Goal: Task Accomplishment & Management: Complete application form

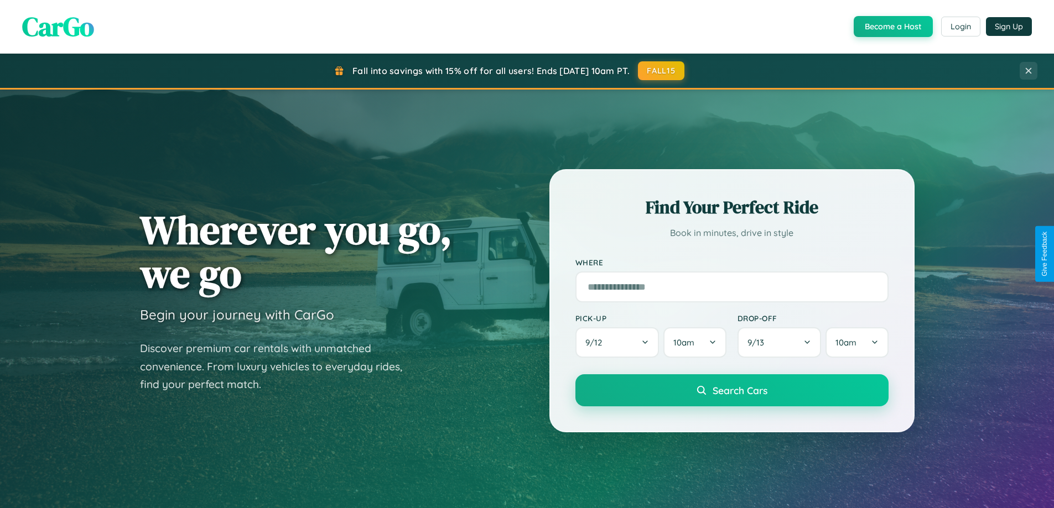
scroll to position [477, 0]
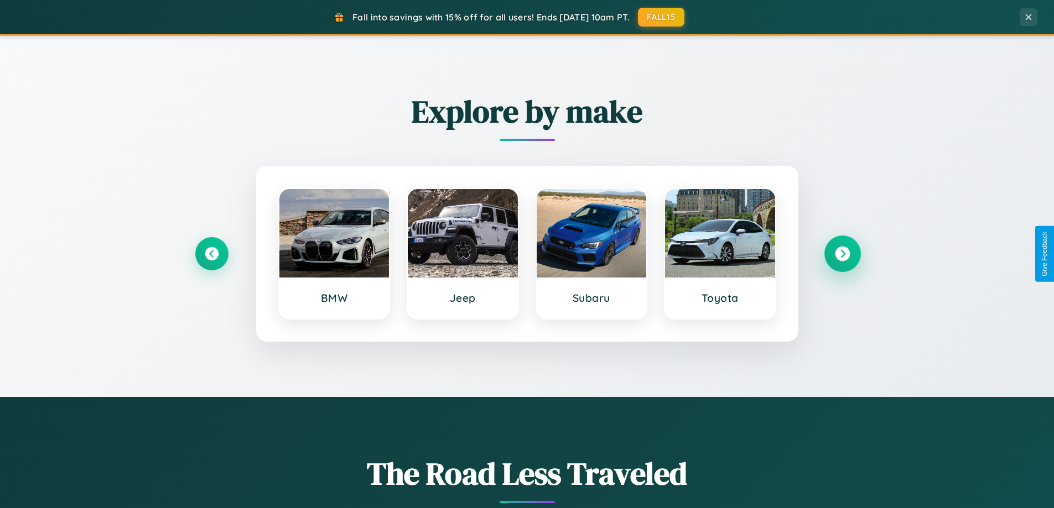
click at [842, 254] on icon at bounding box center [842, 254] width 15 height 15
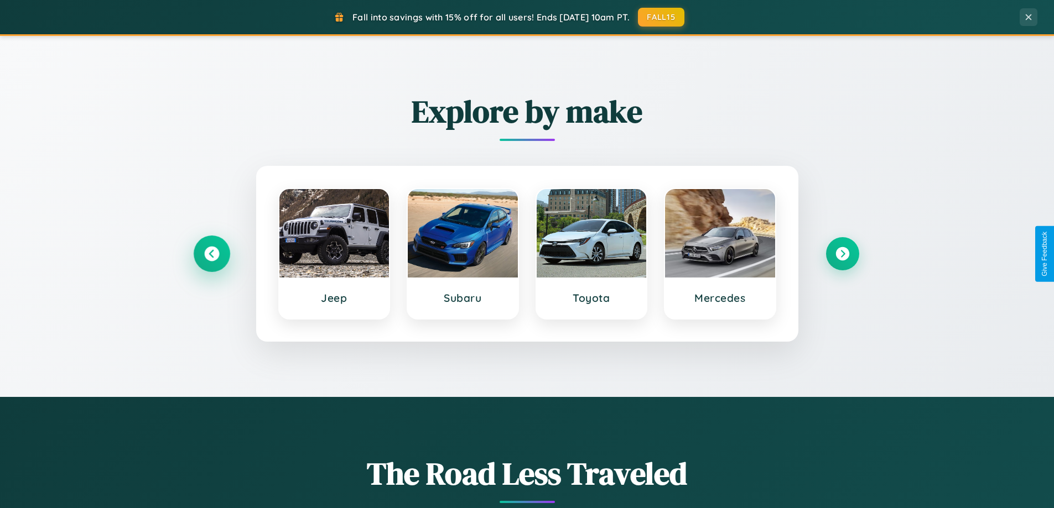
click at [211, 254] on icon at bounding box center [211, 254] width 15 height 15
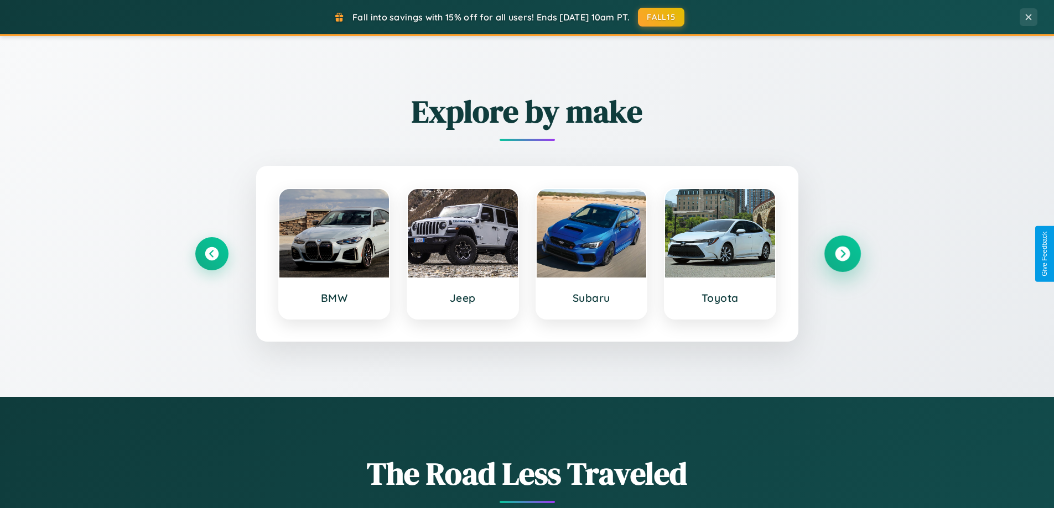
click at [842, 254] on icon at bounding box center [842, 254] width 15 height 15
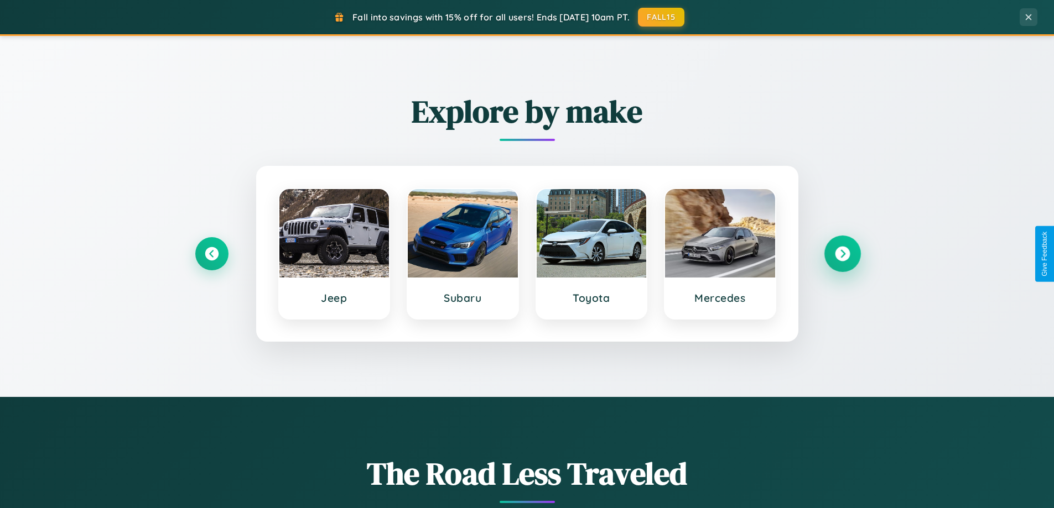
click at [842, 254] on icon at bounding box center [842, 254] width 15 height 15
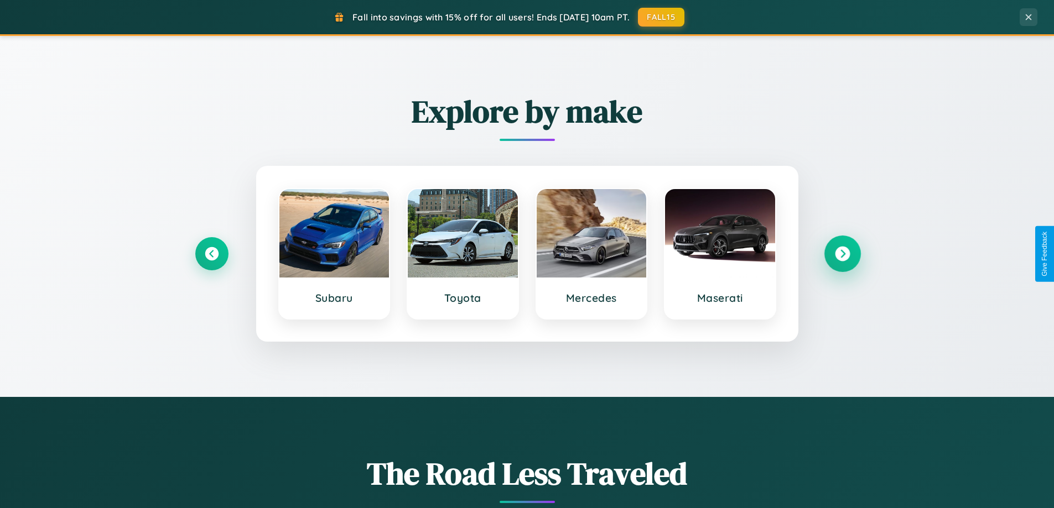
click at [842, 254] on icon at bounding box center [842, 254] width 15 height 15
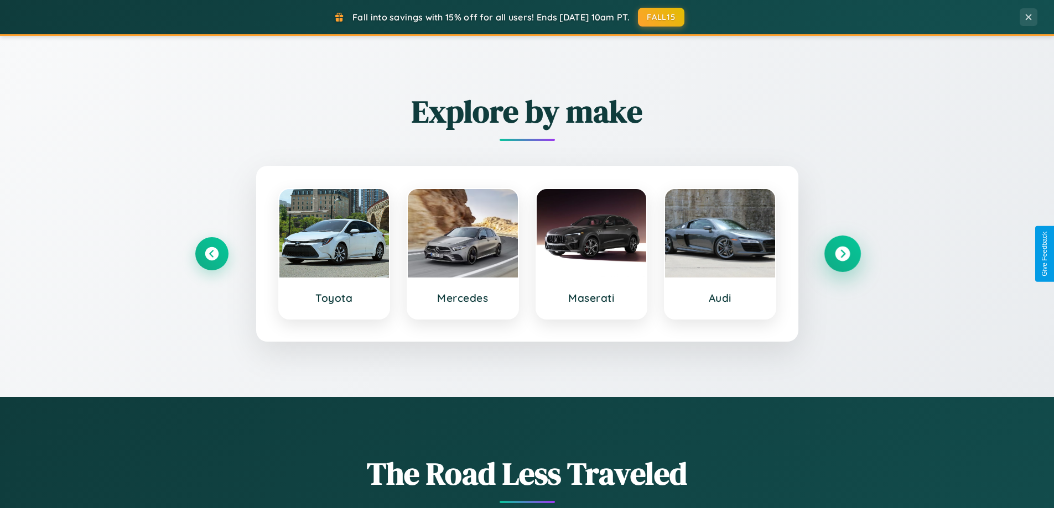
scroll to position [2128, 0]
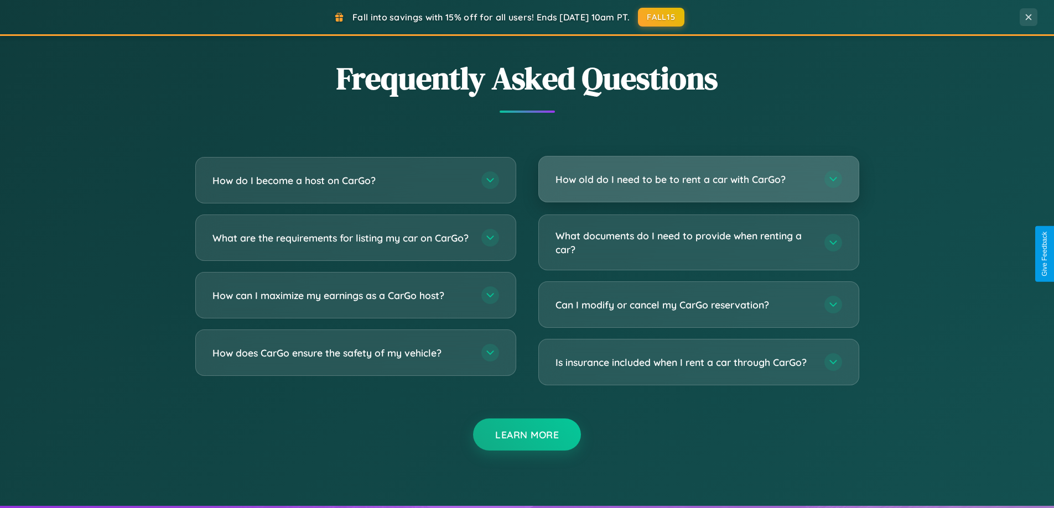
click at [698, 180] on h3 "How old do I need to be to rent a car with CarGo?" at bounding box center [684, 180] width 258 height 14
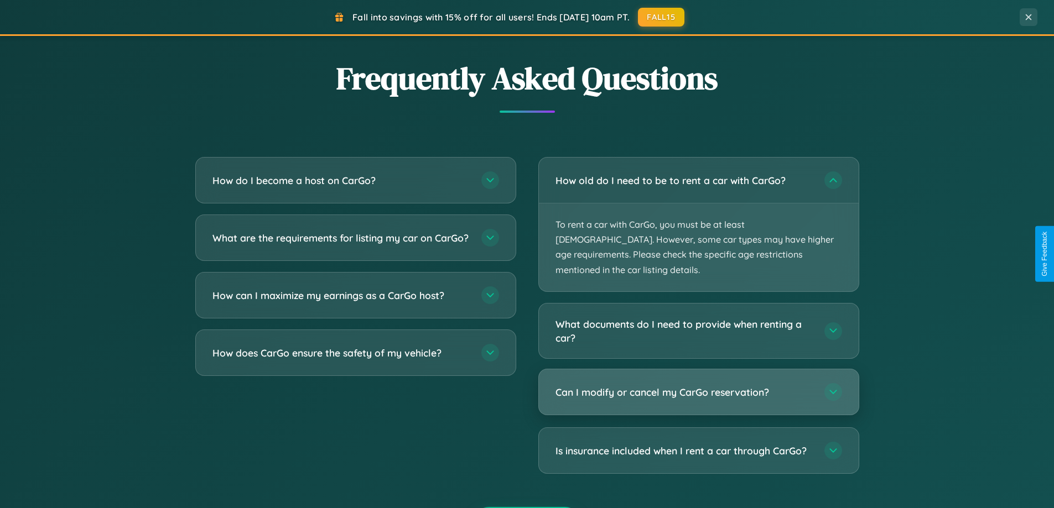
click at [698, 385] on h3 "Can I modify or cancel my CarGo reservation?" at bounding box center [684, 392] width 258 height 14
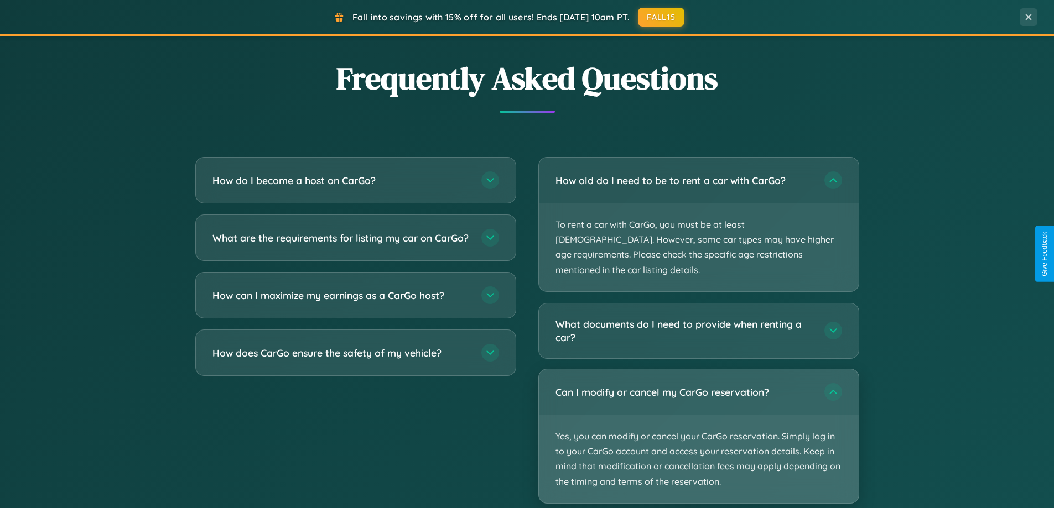
click at [698, 421] on p "Yes, you can modify or cancel your CarGo reservation. Simply log in to your Car…" at bounding box center [699, 459] width 320 height 88
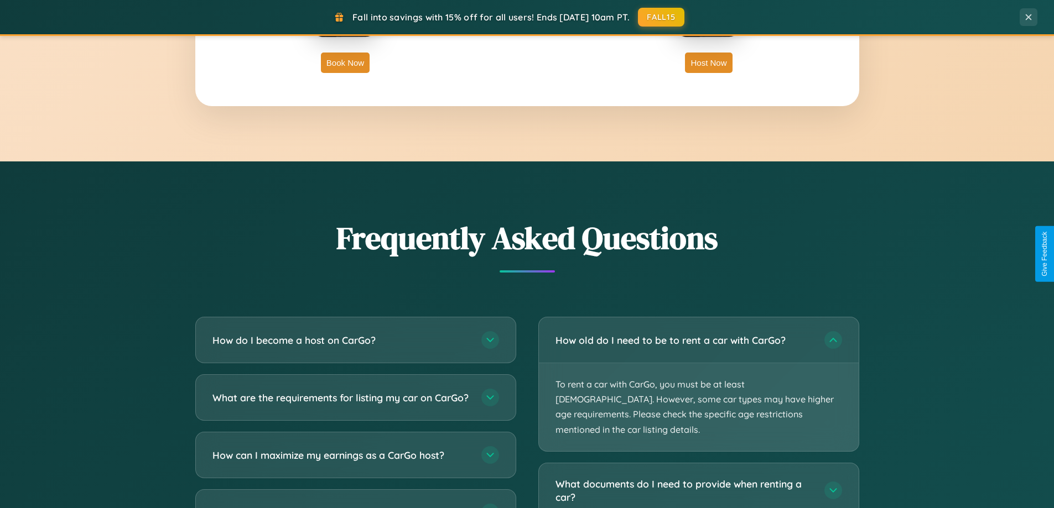
scroll to position [0, 0]
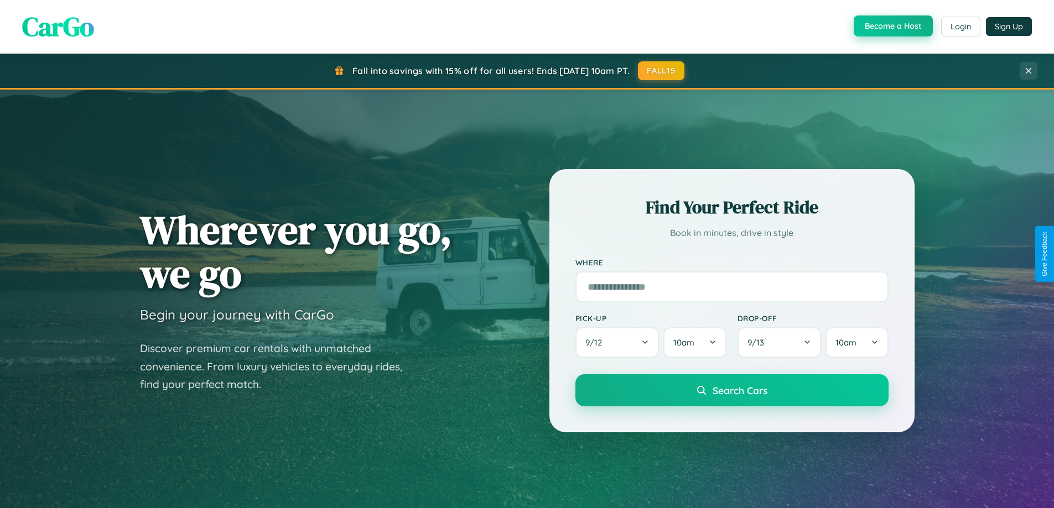
click at [892, 26] on button "Become a Host" at bounding box center [892, 25] width 79 height 21
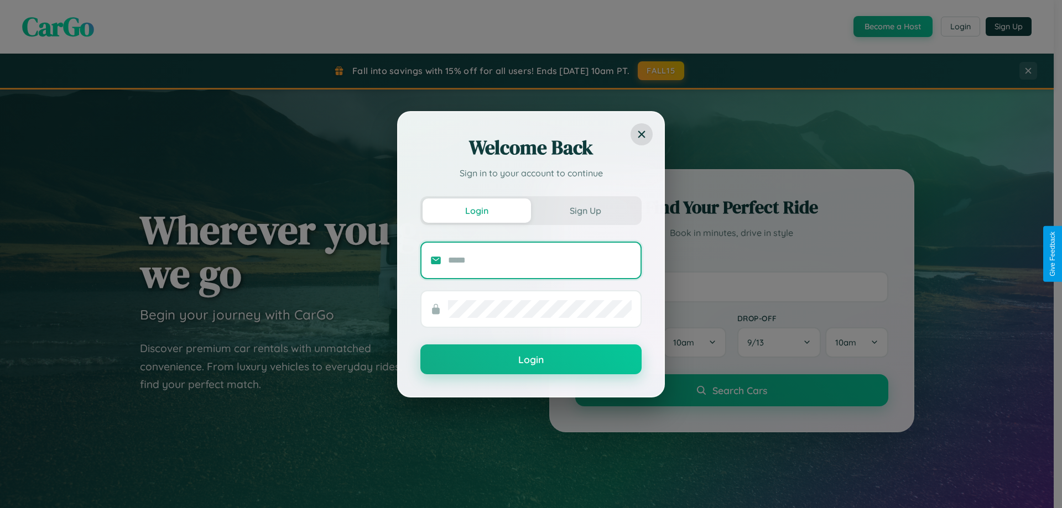
click at [540, 260] on input "text" at bounding box center [540, 261] width 184 height 18
type input "**********"
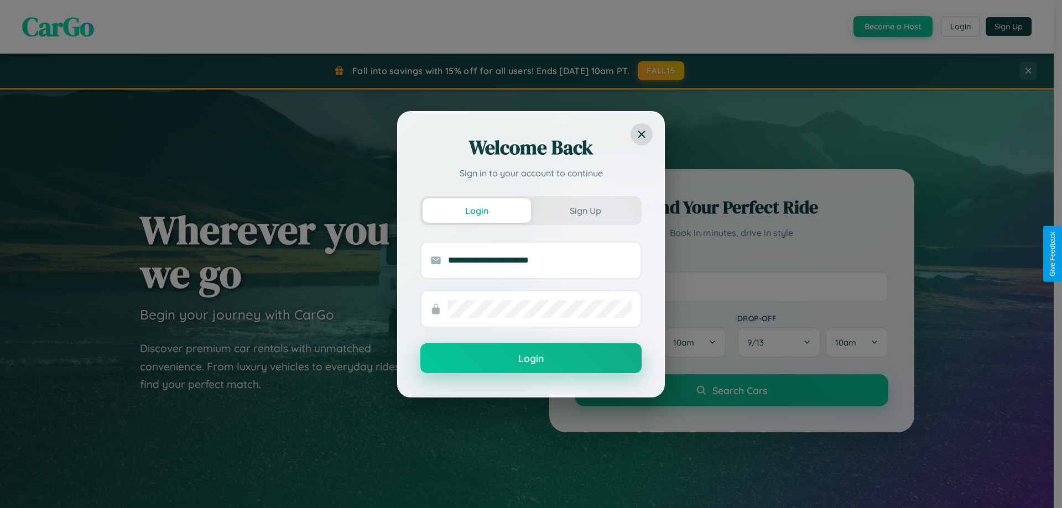
click at [531, 359] on button "Login" at bounding box center [530, 358] width 221 height 30
